Goal: Transaction & Acquisition: Purchase product/service

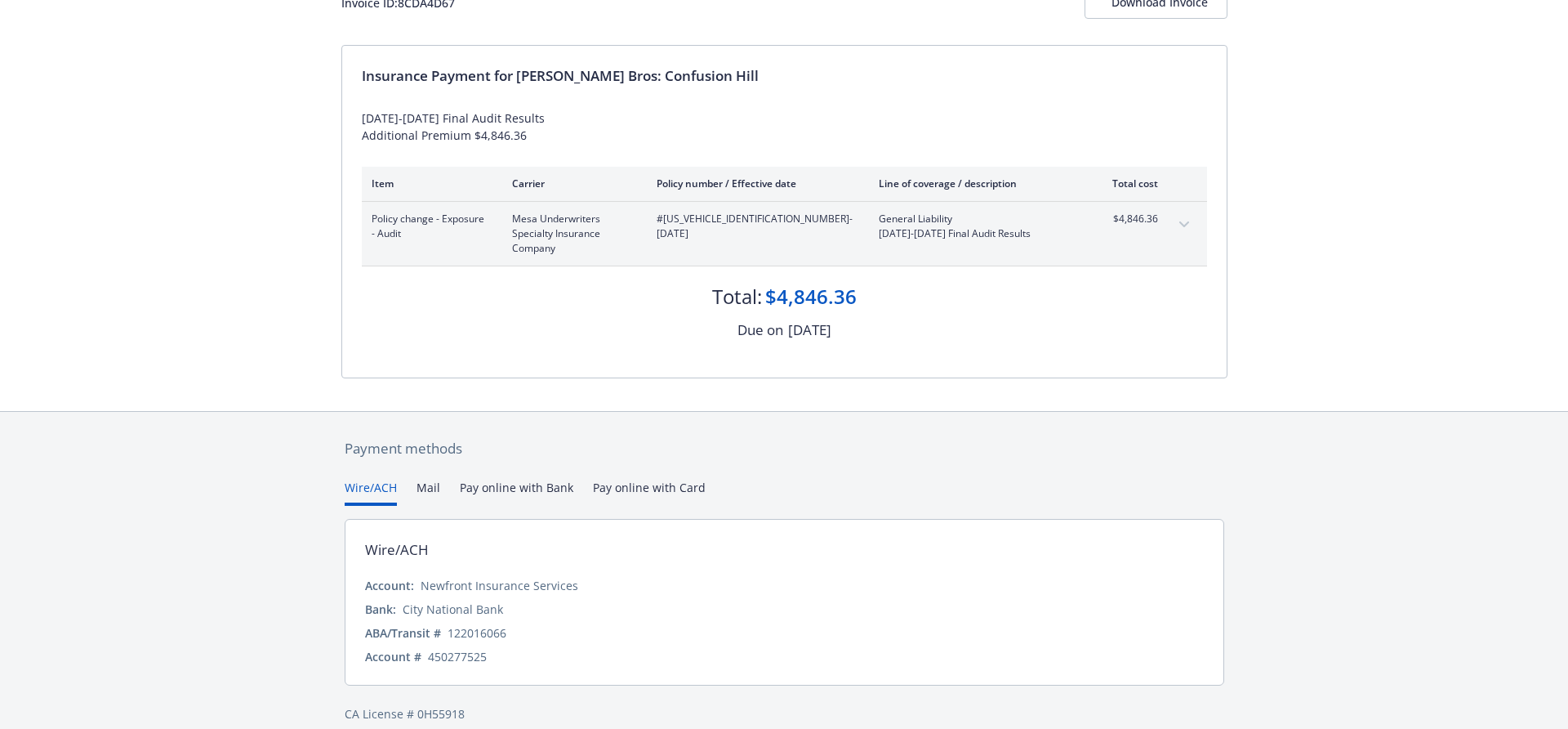
scroll to position [145, 0]
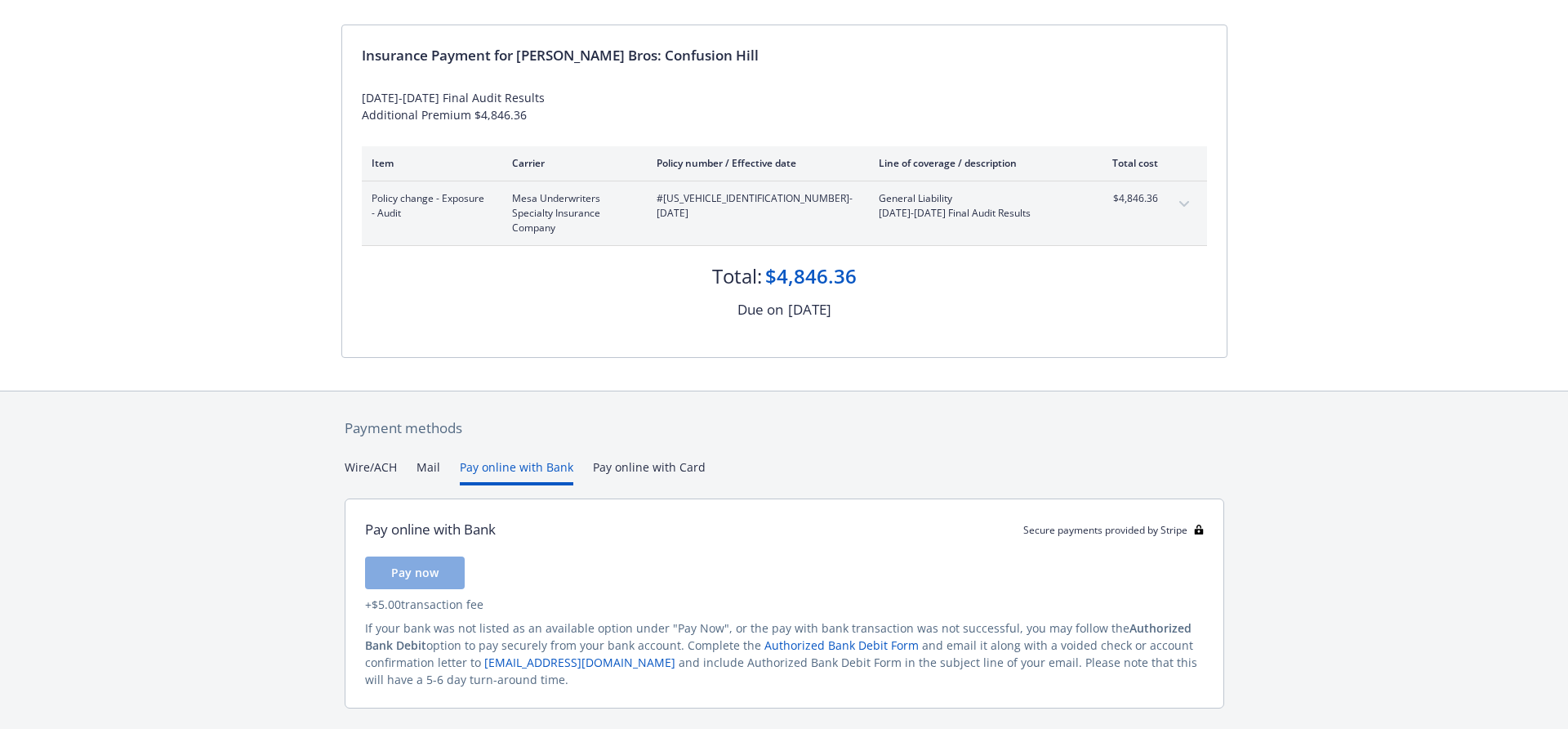
click at [532, 467] on button "Pay online with Bank" at bounding box center [516, 472] width 114 height 27
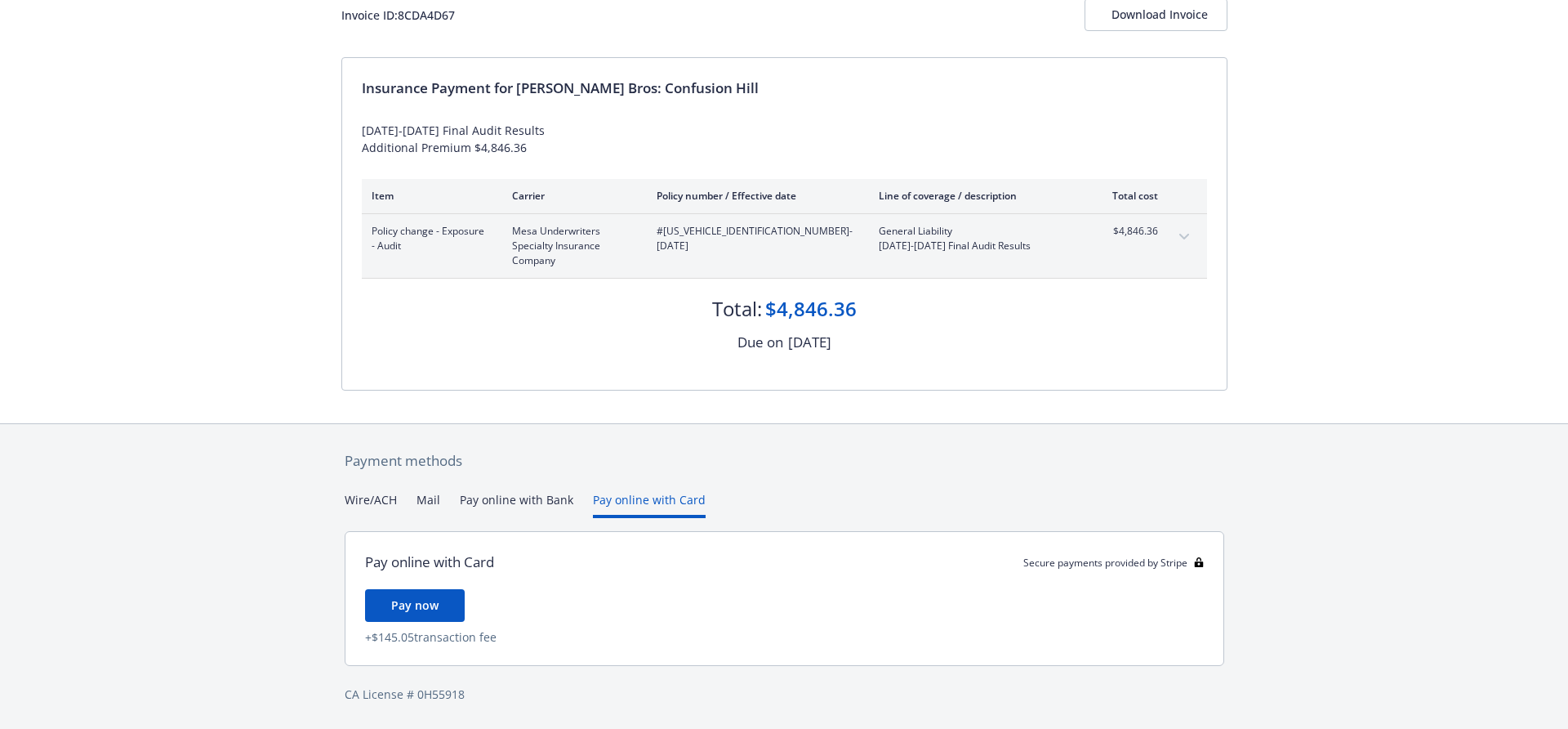
click at [647, 472] on div "Payment methods Wire/ACH Mail Pay online with Bank Pay online with Card Pay onl…" at bounding box center [784, 576] width 886 height 305
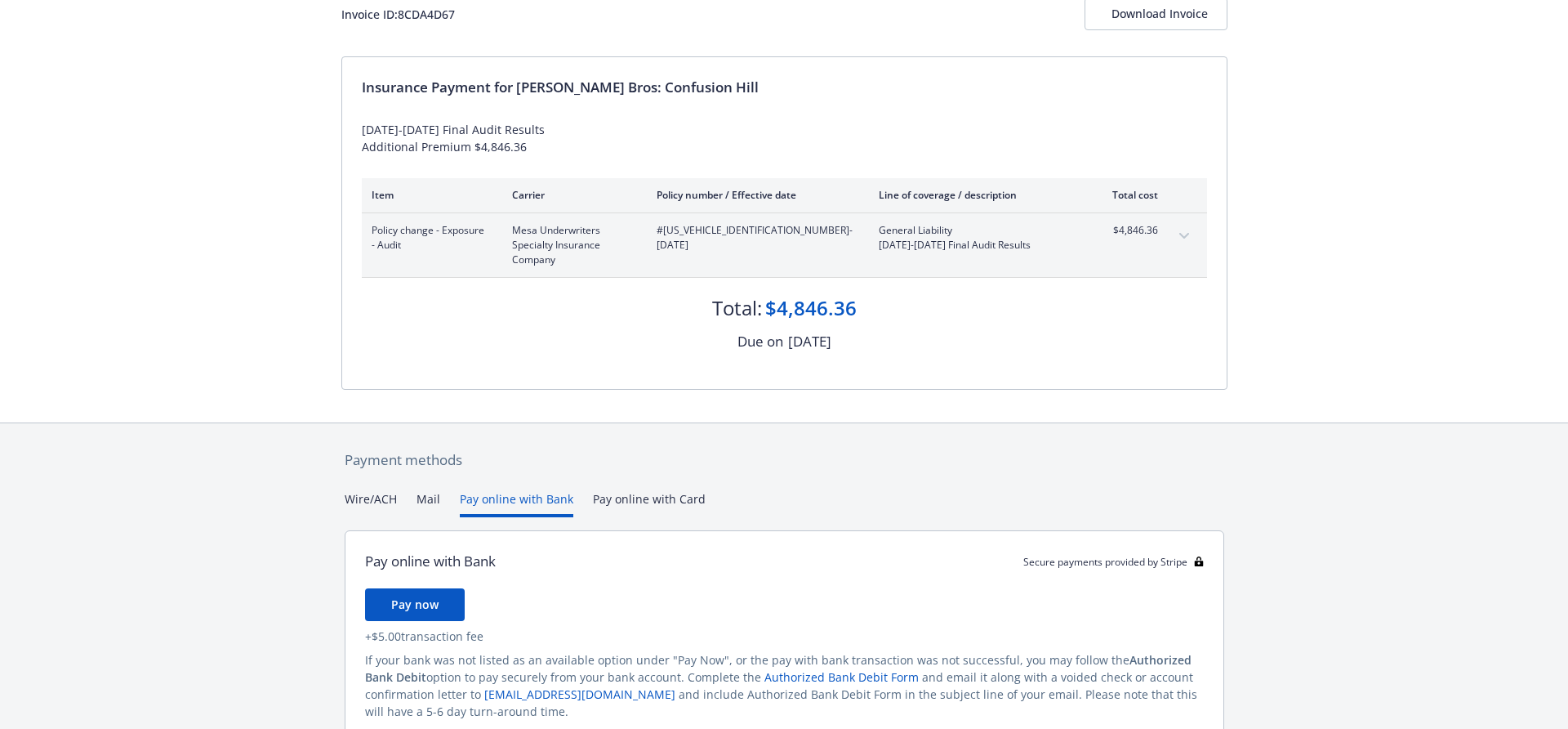
click at [507, 500] on button "Pay online with Bank" at bounding box center [516, 503] width 114 height 27
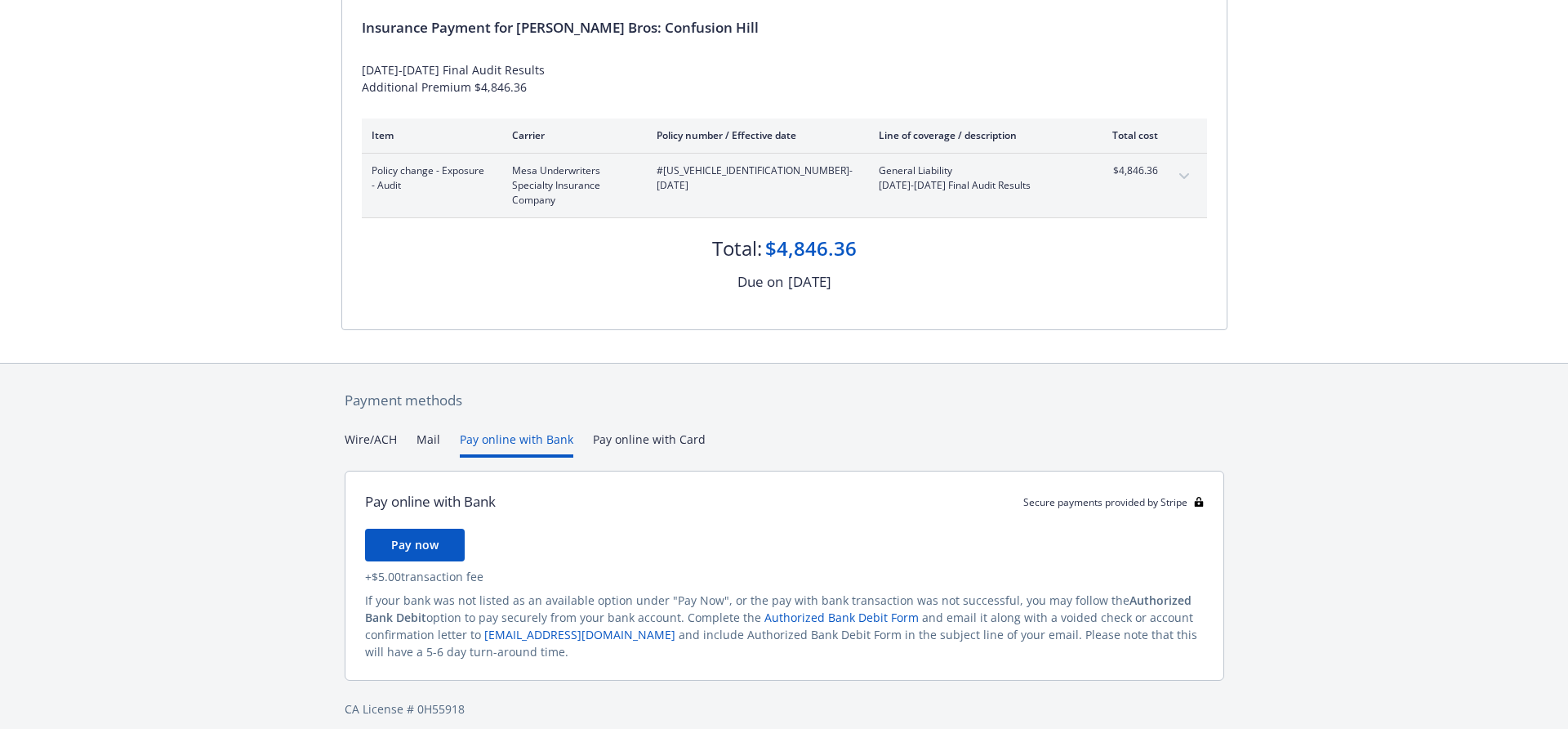
scroll to position [189, 0]
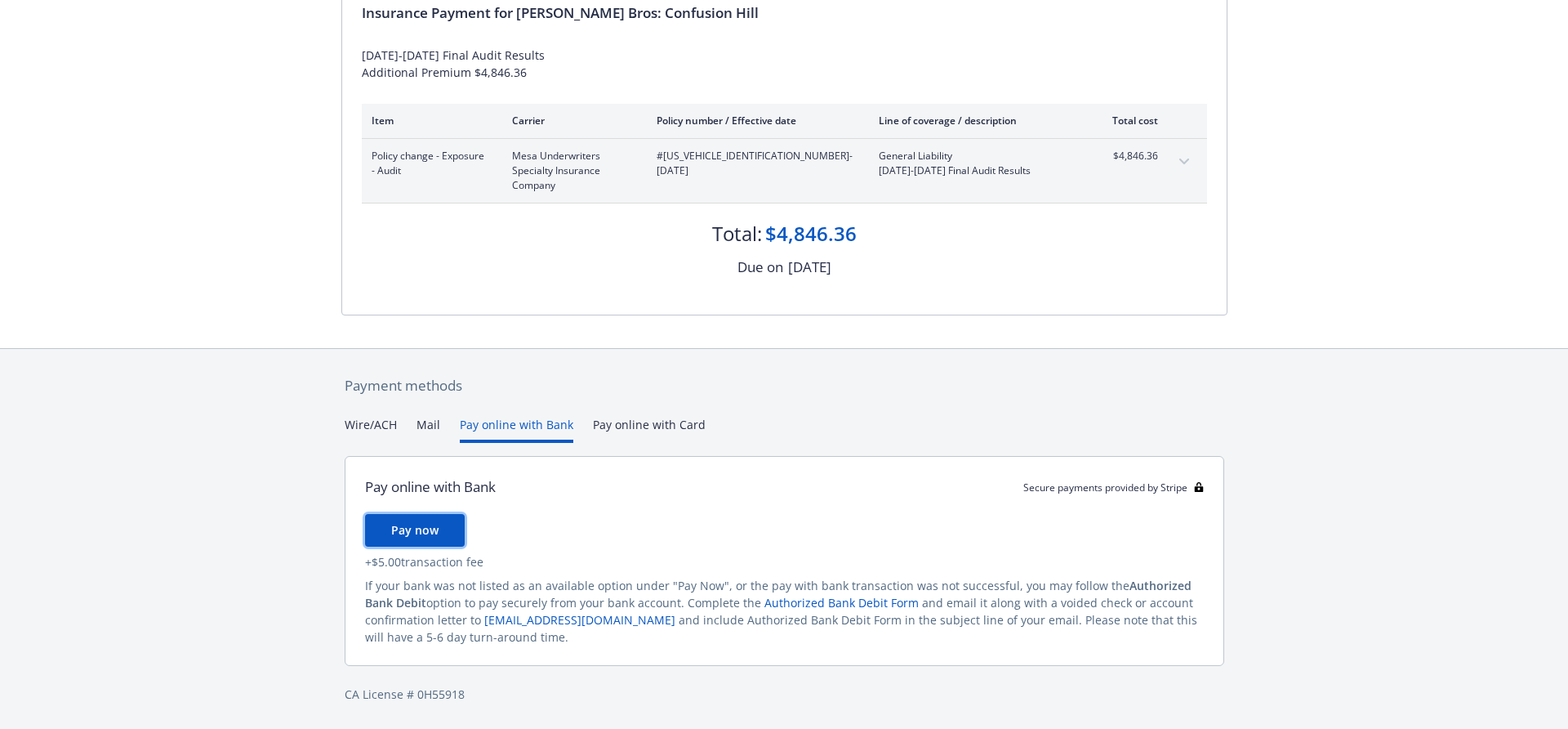
click at [416, 531] on span "Pay now" at bounding box center [414, 529] width 47 height 16
click at [415, 532] on span "Pay now" at bounding box center [414, 529] width 47 height 16
